Goal: Transaction & Acquisition: Purchase product/service

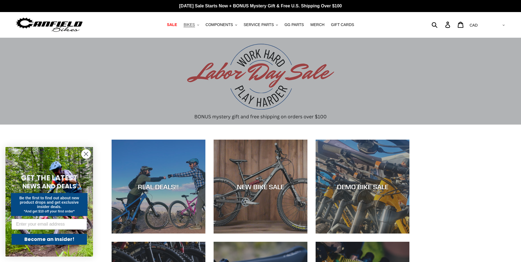
click at [195, 25] on span "BIKES" at bounding box center [188, 24] width 11 height 5
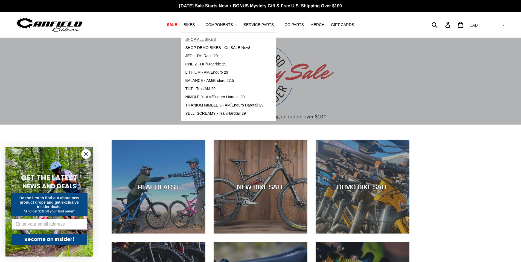
click at [200, 39] on span "SHOP ALL BIKES" at bounding box center [200, 39] width 31 height 5
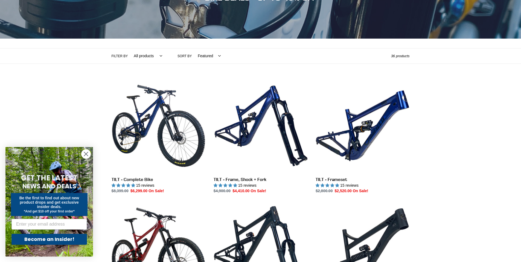
scroll to position [82, 0]
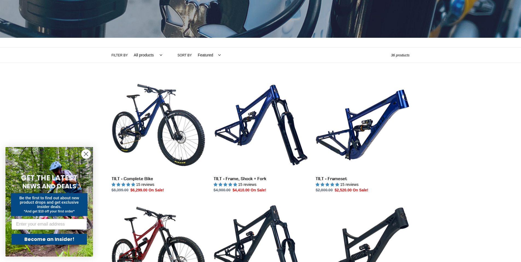
click at [85, 155] on icon "Close dialog" at bounding box center [86, 154] width 4 height 4
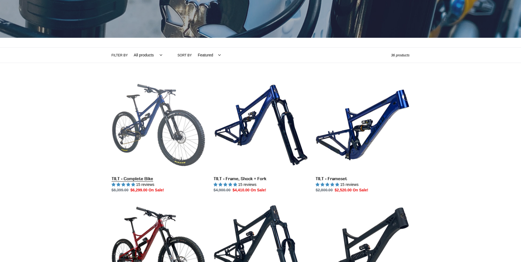
click at [158, 124] on link "TILT - Complete Bike" at bounding box center [158, 135] width 94 height 115
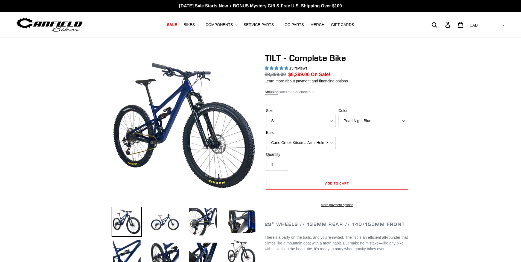
select select "highest-rating"
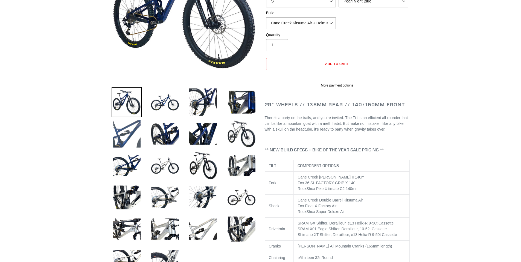
scroll to position [137, 0]
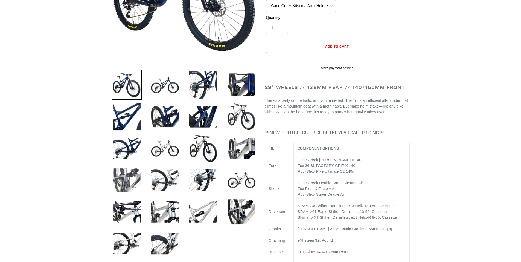
click at [122, 184] on img at bounding box center [126, 180] width 30 height 30
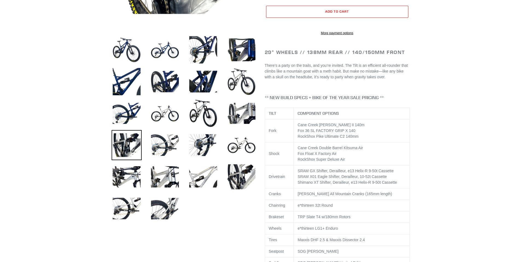
scroll to position [109, 0]
